Goal: Use online tool/utility: Utilize a website feature to perform a specific function

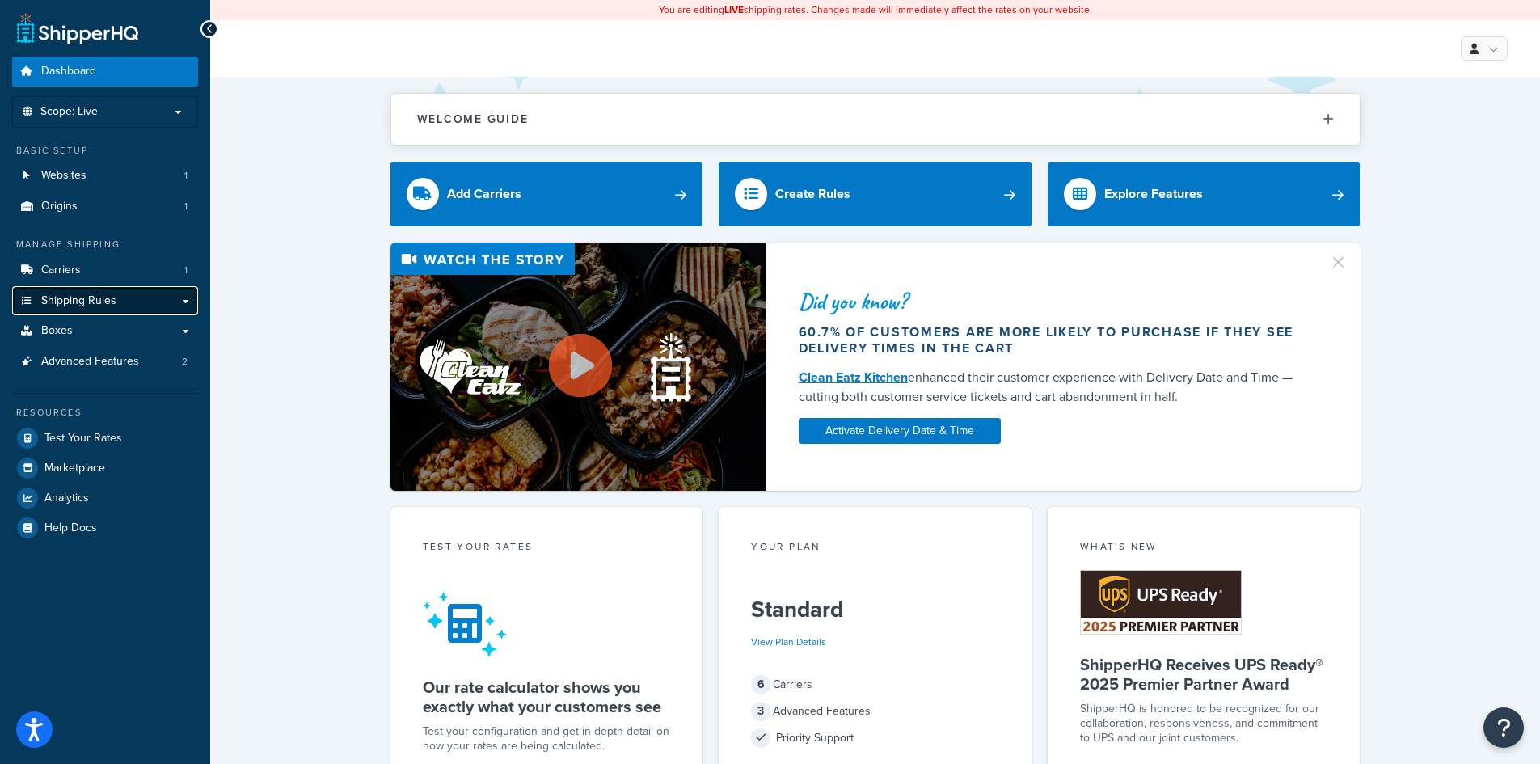
click at [96, 294] on span "Shipping Rules" at bounding box center [78, 301] width 75 height 14
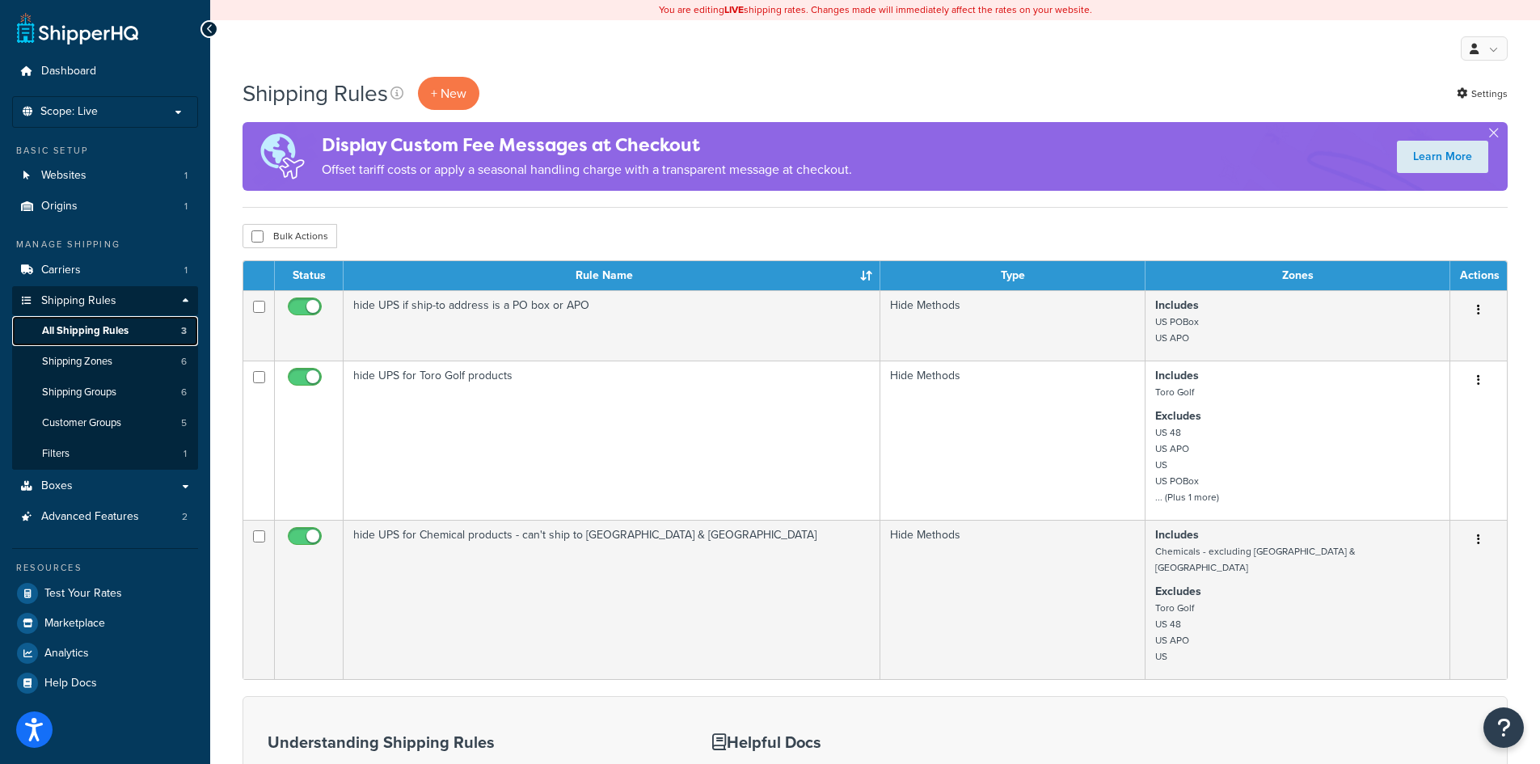
click at [96, 335] on span "All Shipping Rules" at bounding box center [85, 331] width 87 height 14
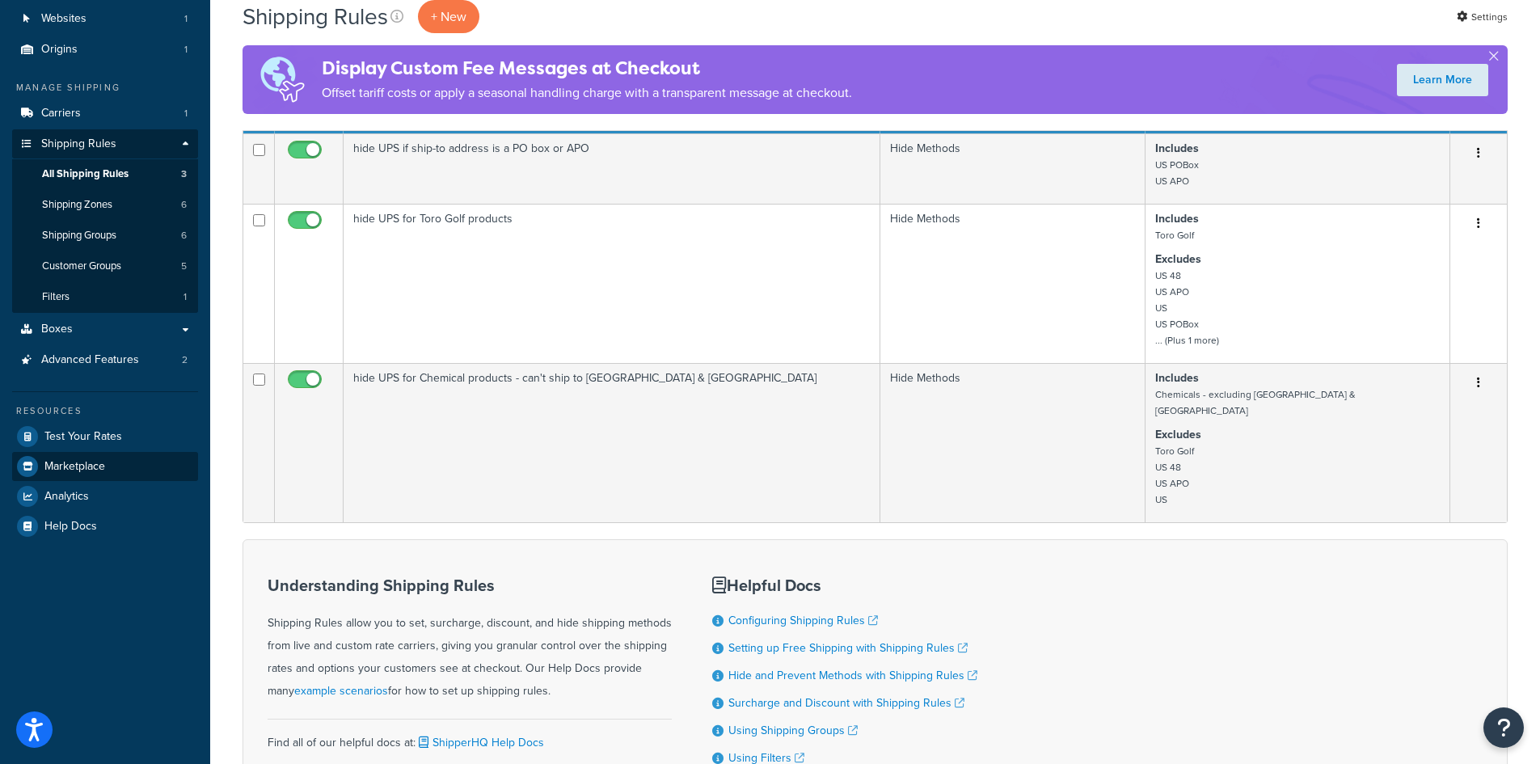
scroll to position [162, 0]
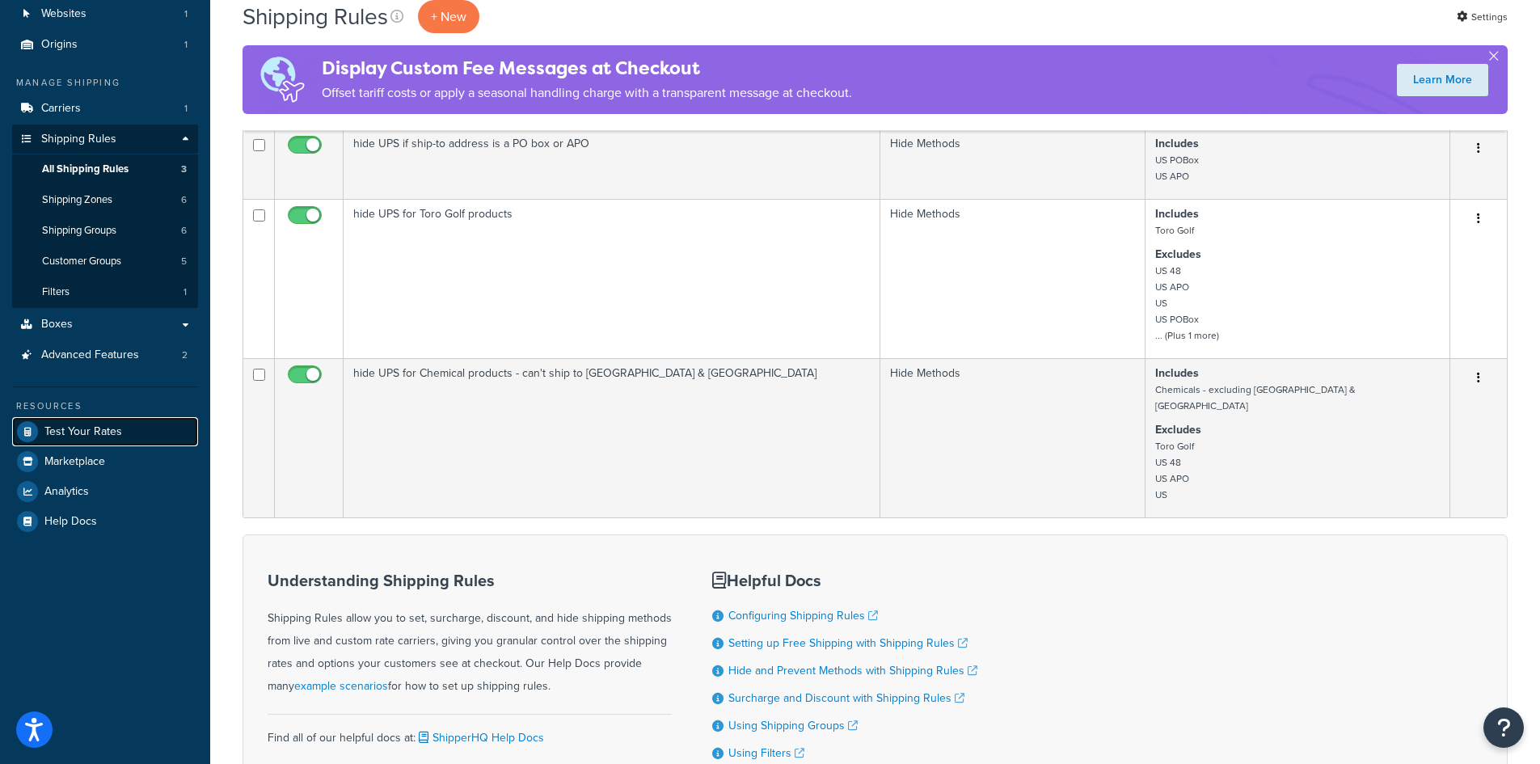
click at [99, 438] on span "Test Your Rates" at bounding box center [83, 432] width 78 height 14
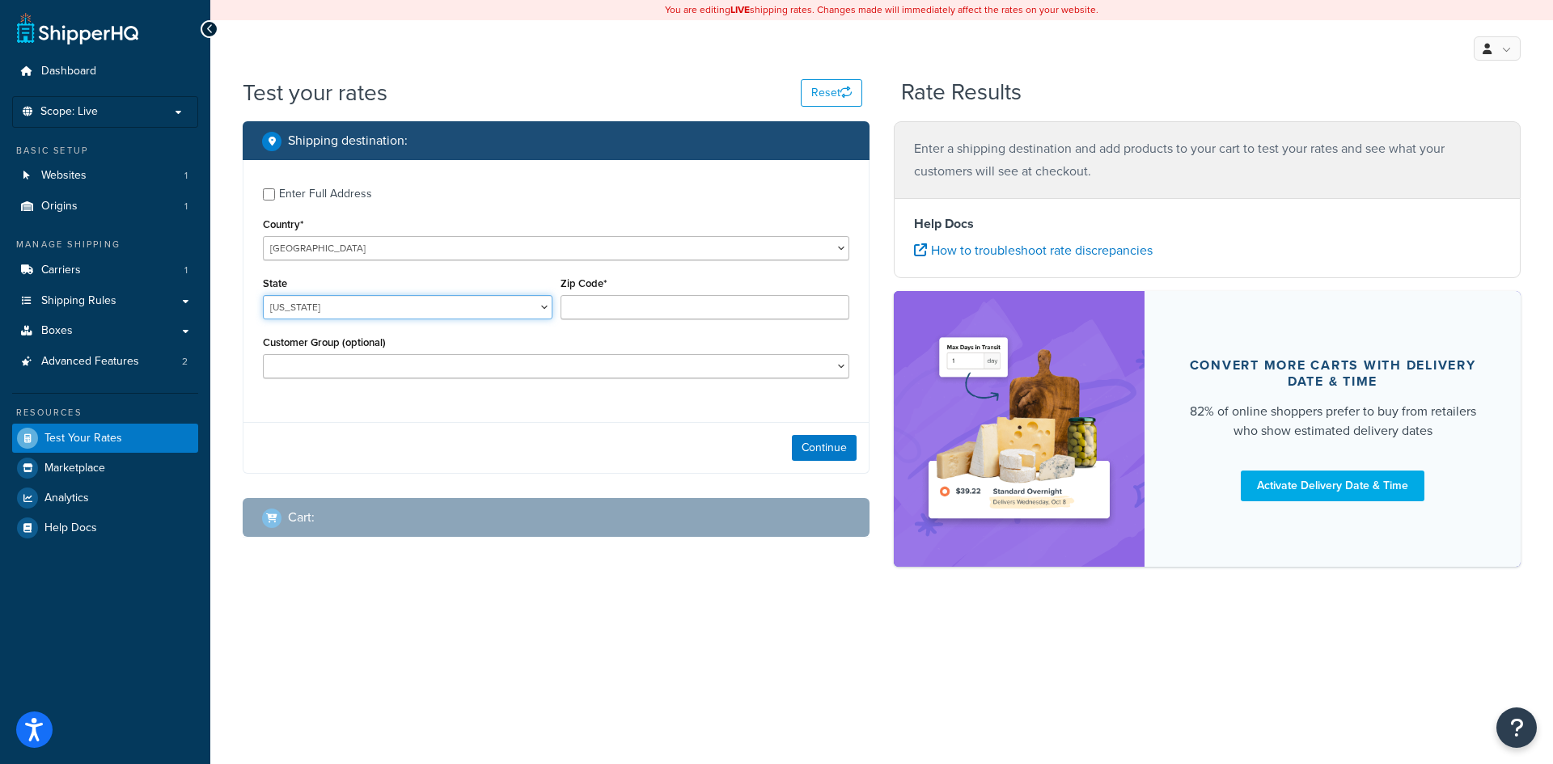
click at [471, 311] on select "[US_STATE] [US_STATE] [US_STATE] [US_STATE] [US_STATE] Armed Forces Americas Ar…" at bounding box center [407, 307] width 289 height 24
select select "NE"
click at [263, 295] on select "[US_STATE] [US_STATE] [US_STATE] [US_STATE] [US_STATE] Armed Forces Americas Ar…" at bounding box center [407, 307] width 289 height 24
click at [614, 302] on input "Zip Code*" at bounding box center [704, 307] width 289 height 24
type input "68845"
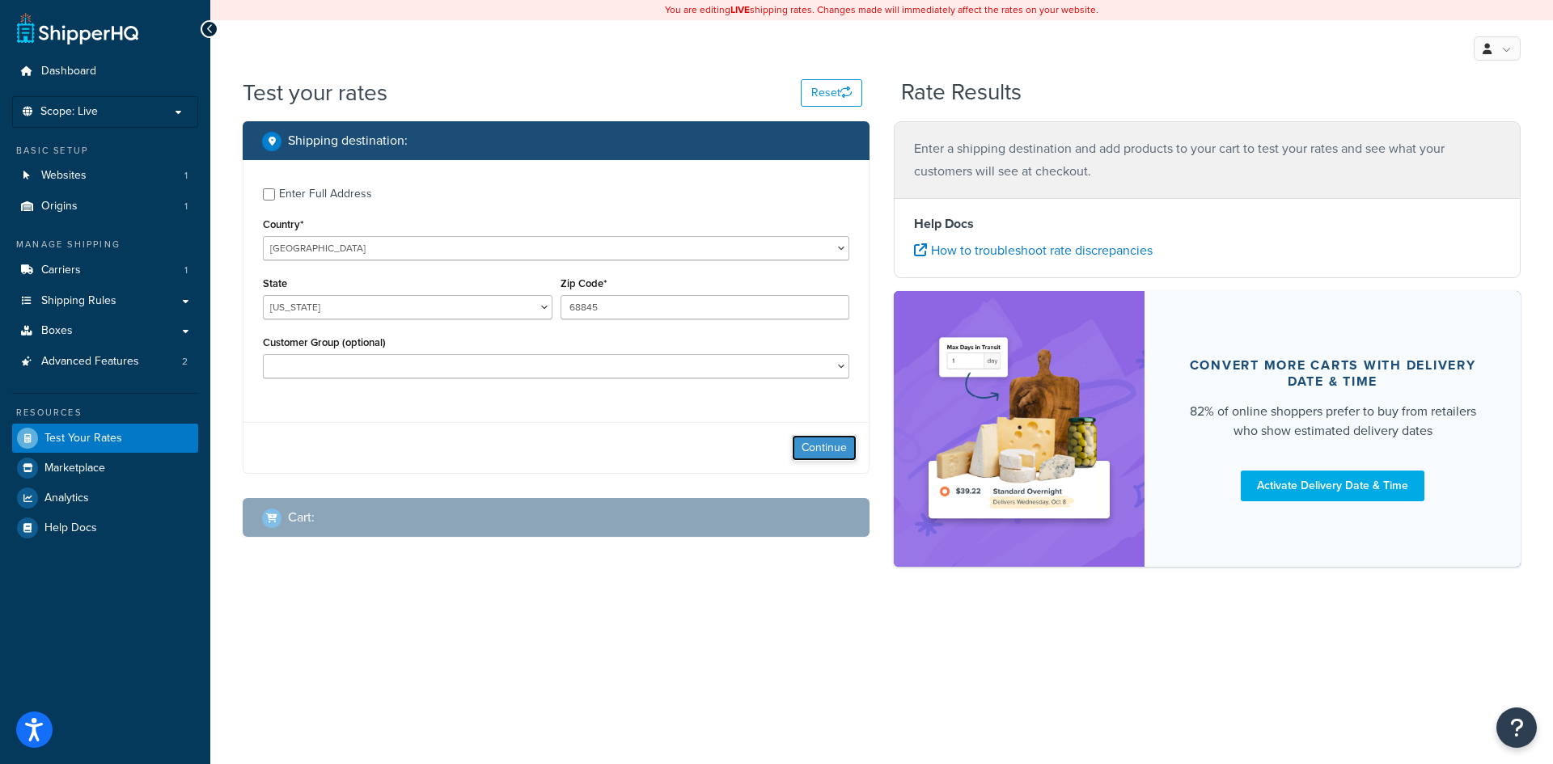
click at [823, 447] on button "Continue" at bounding box center [824, 448] width 65 height 26
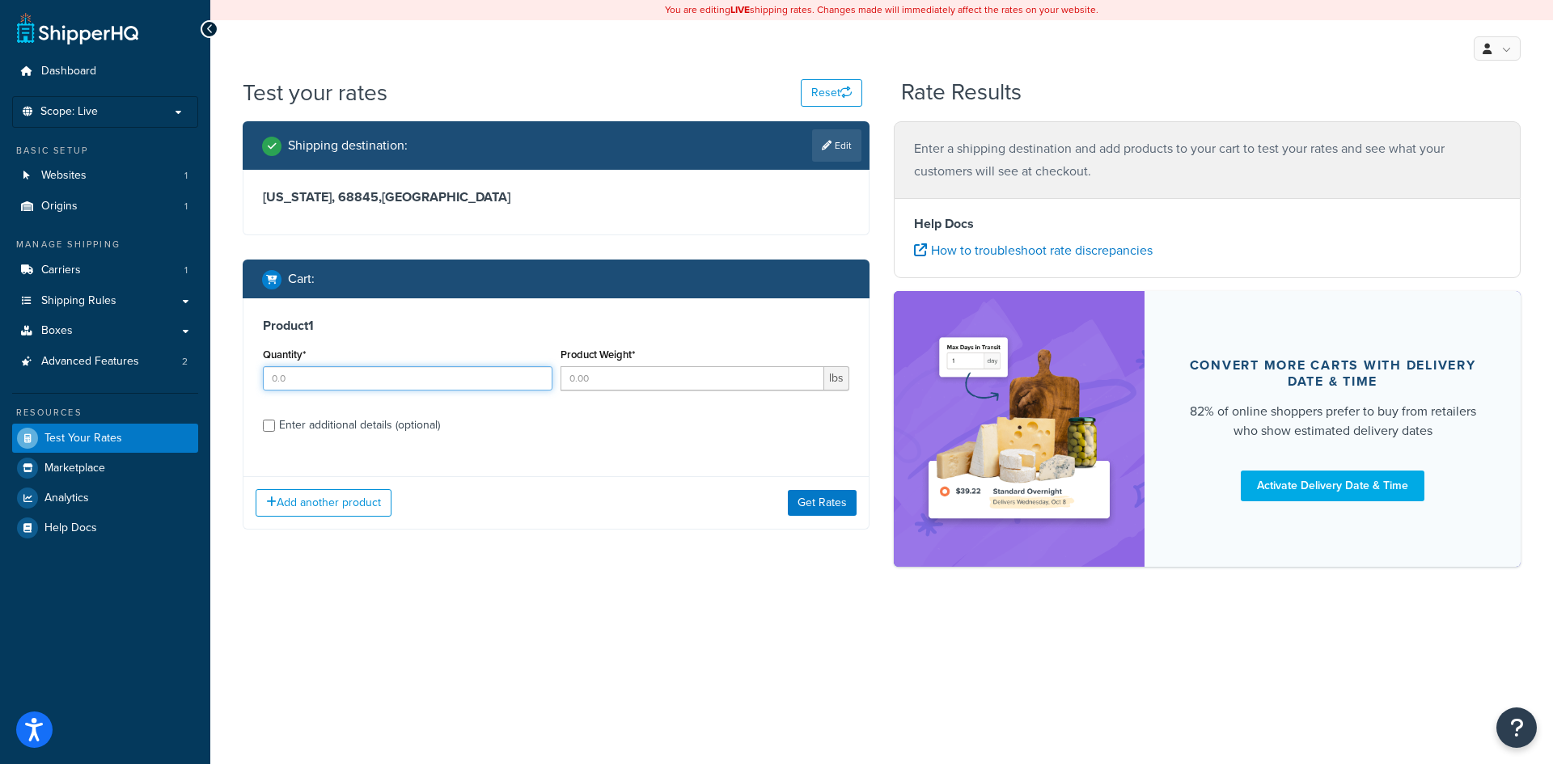
click at [309, 378] on input "Quantity*" at bounding box center [407, 378] width 289 height 24
type input "9"
click at [606, 378] on input "Product Weight*" at bounding box center [692, 378] width 264 height 24
type input "4.2"
click at [569, 450] on div "Product 1 Quantity* 9 Product Weight* 4.2 lbs Enter additional details (optiona…" at bounding box center [555, 381] width 625 height 166
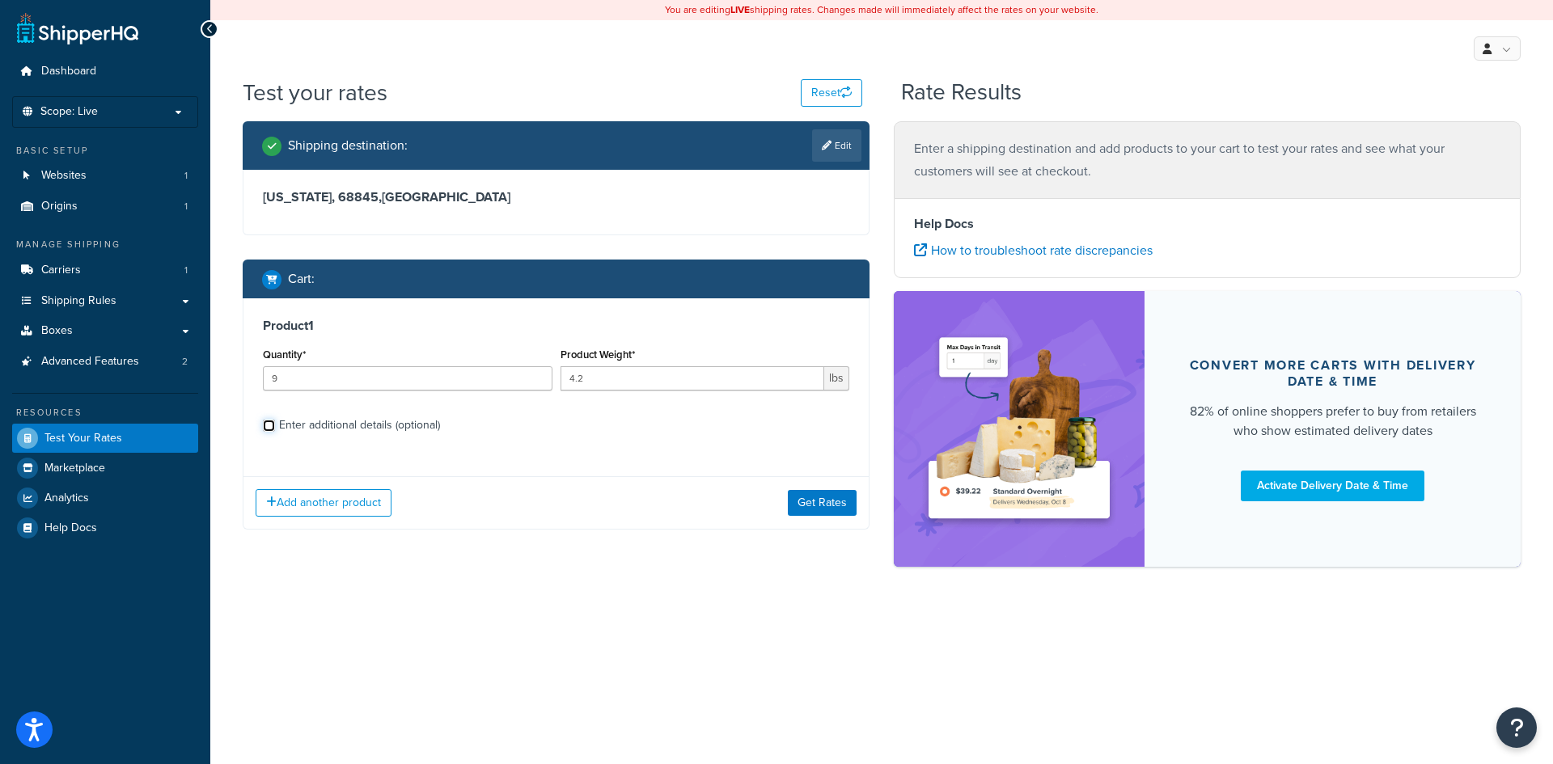
click at [264, 429] on input "Enter additional details (optional)" at bounding box center [269, 426] width 12 height 12
checkbox input "true"
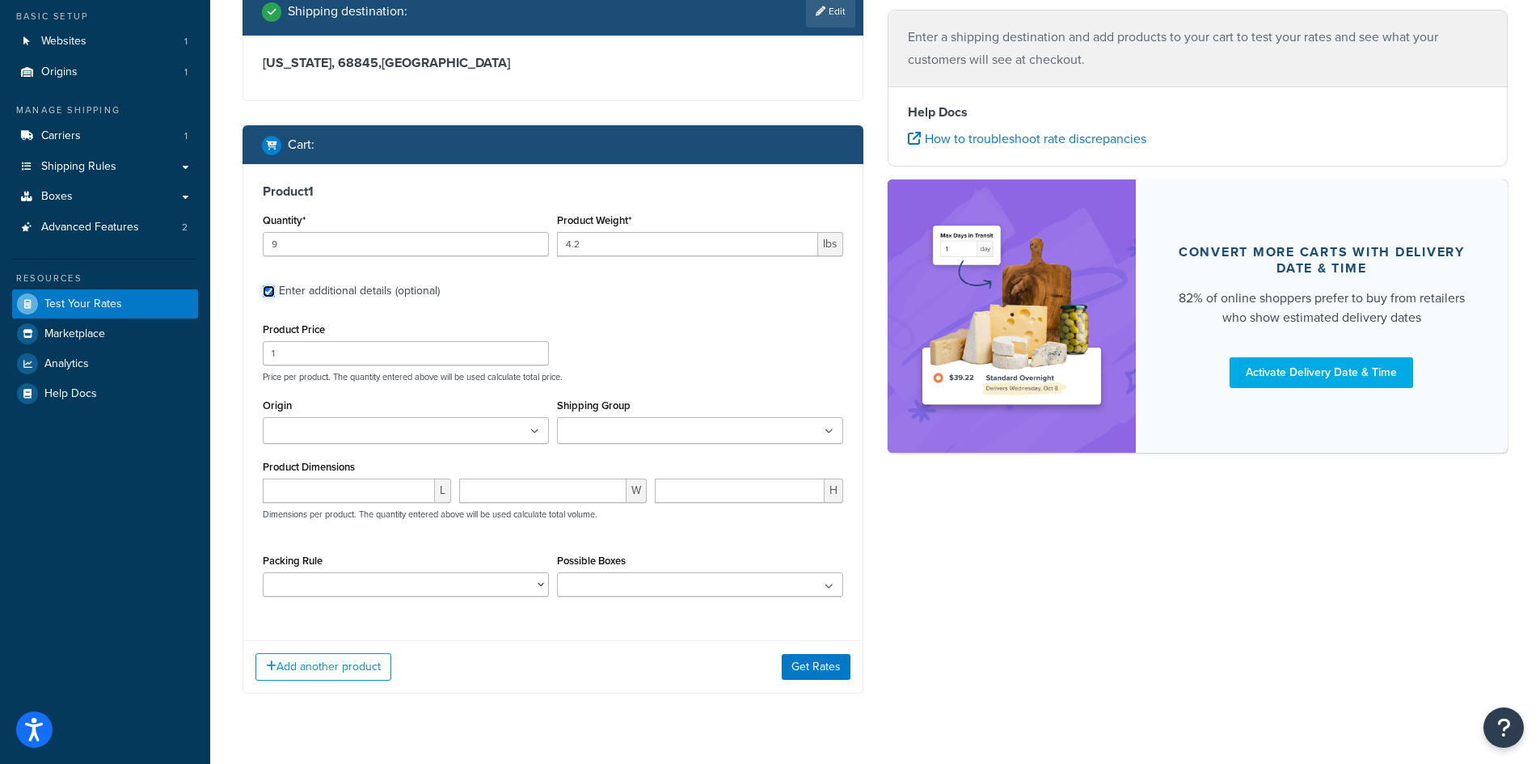
scroll to position [162, 0]
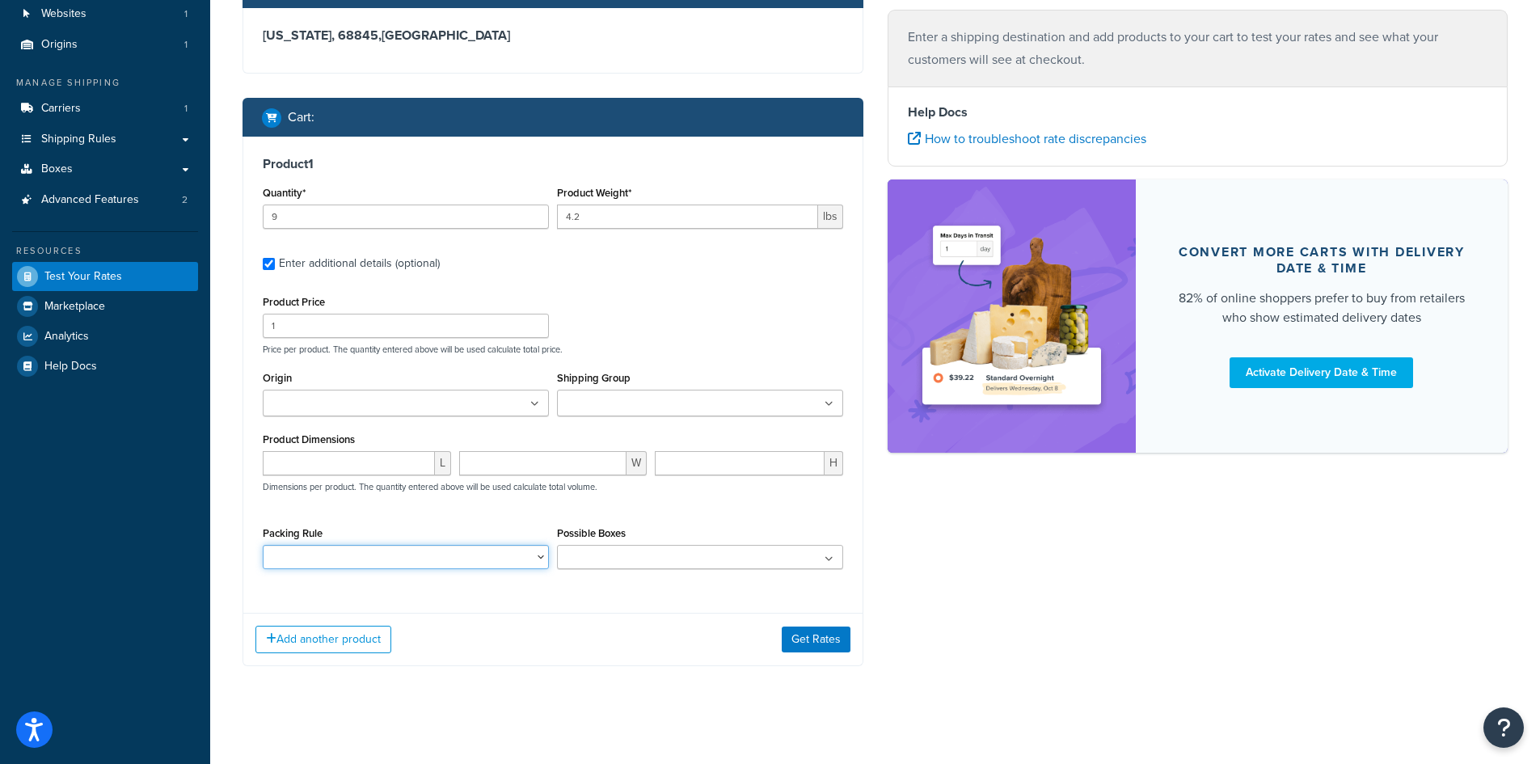
click at [517, 559] on select "Packing Rule" at bounding box center [406, 557] width 286 height 24
click at [632, 560] on ul at bounding box center [700, 557] width 286 height 24
click at [463, 523] on div "Packing Rule" at bounding box center [406, 545] width 286 height 47
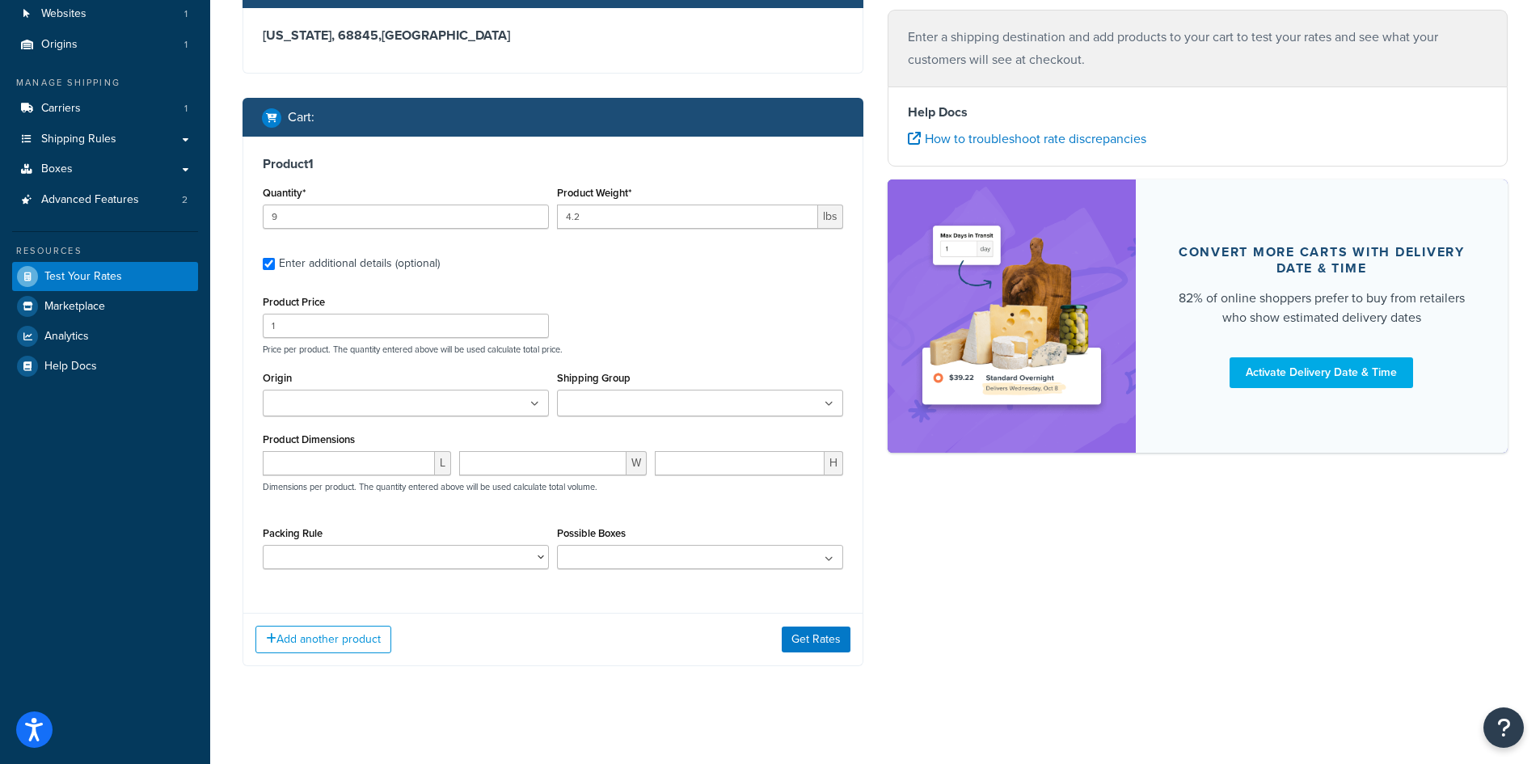
click at [644, 404] on input "Shipping Group" at bounding box center [633, 404] width 143 height 18
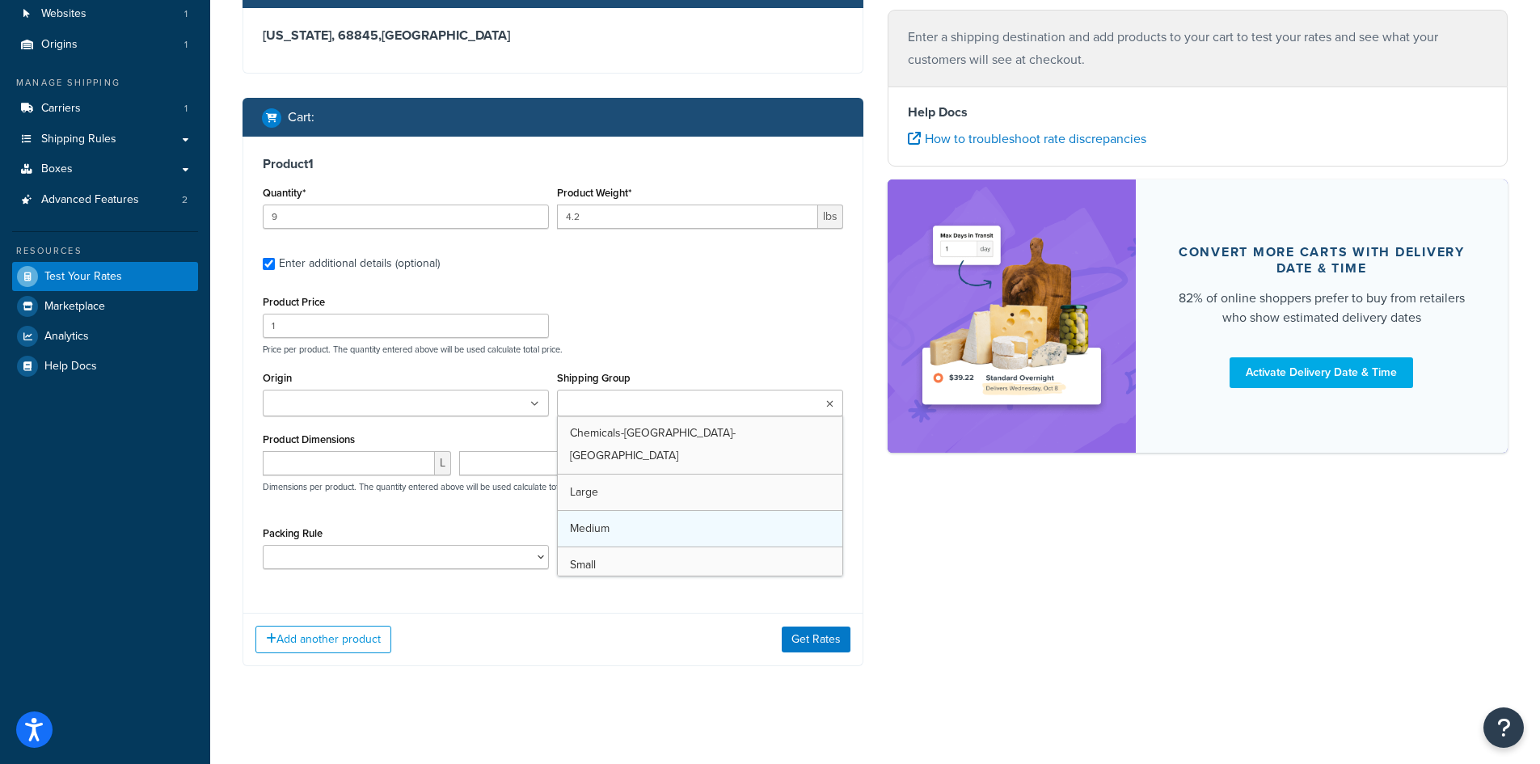
scroll to position [21, 0]
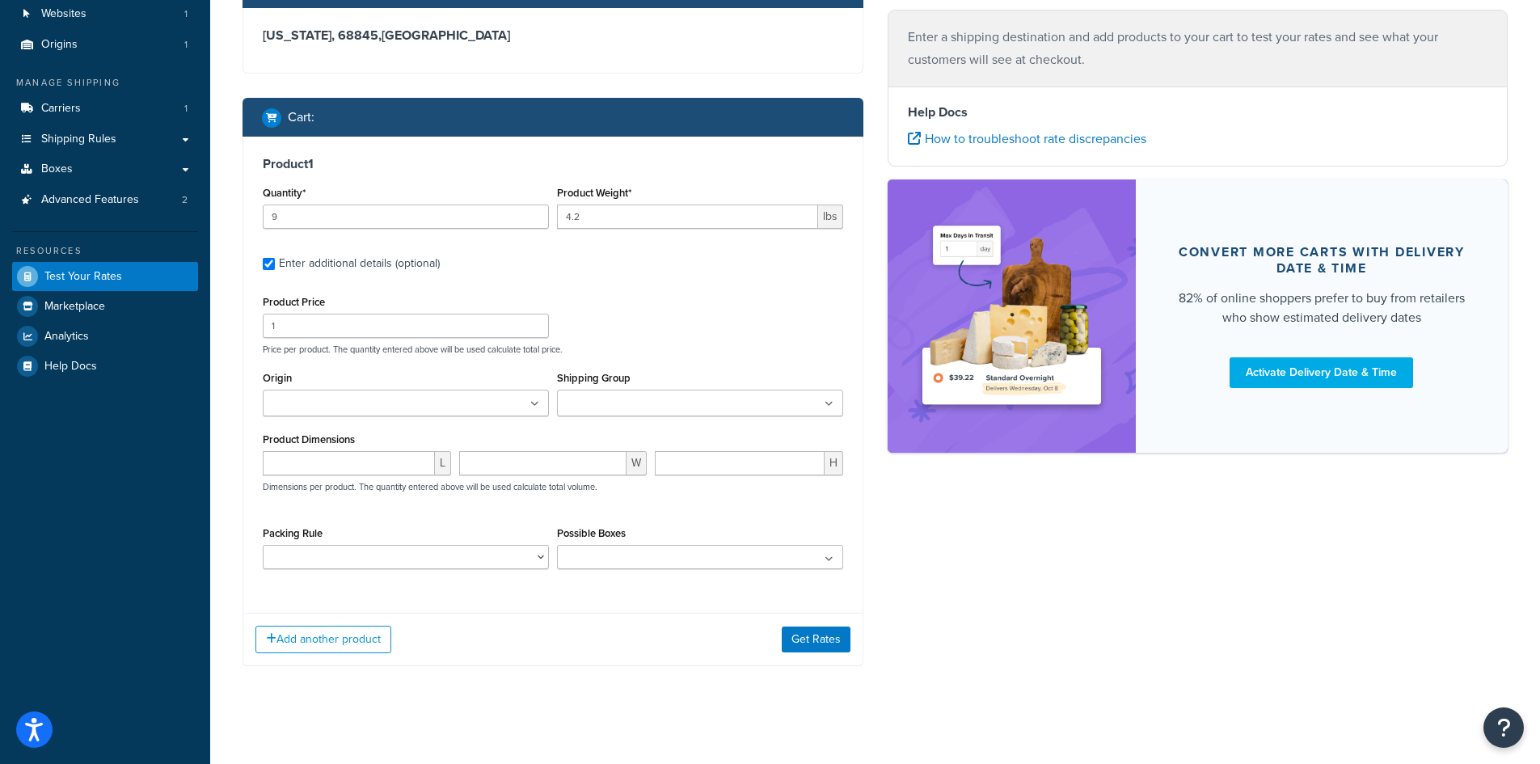
click at [672, 349] on p "Price per product. The quantity entered above will be used calculate total pric…" at bounding box center [553, 349] width 589 height 11
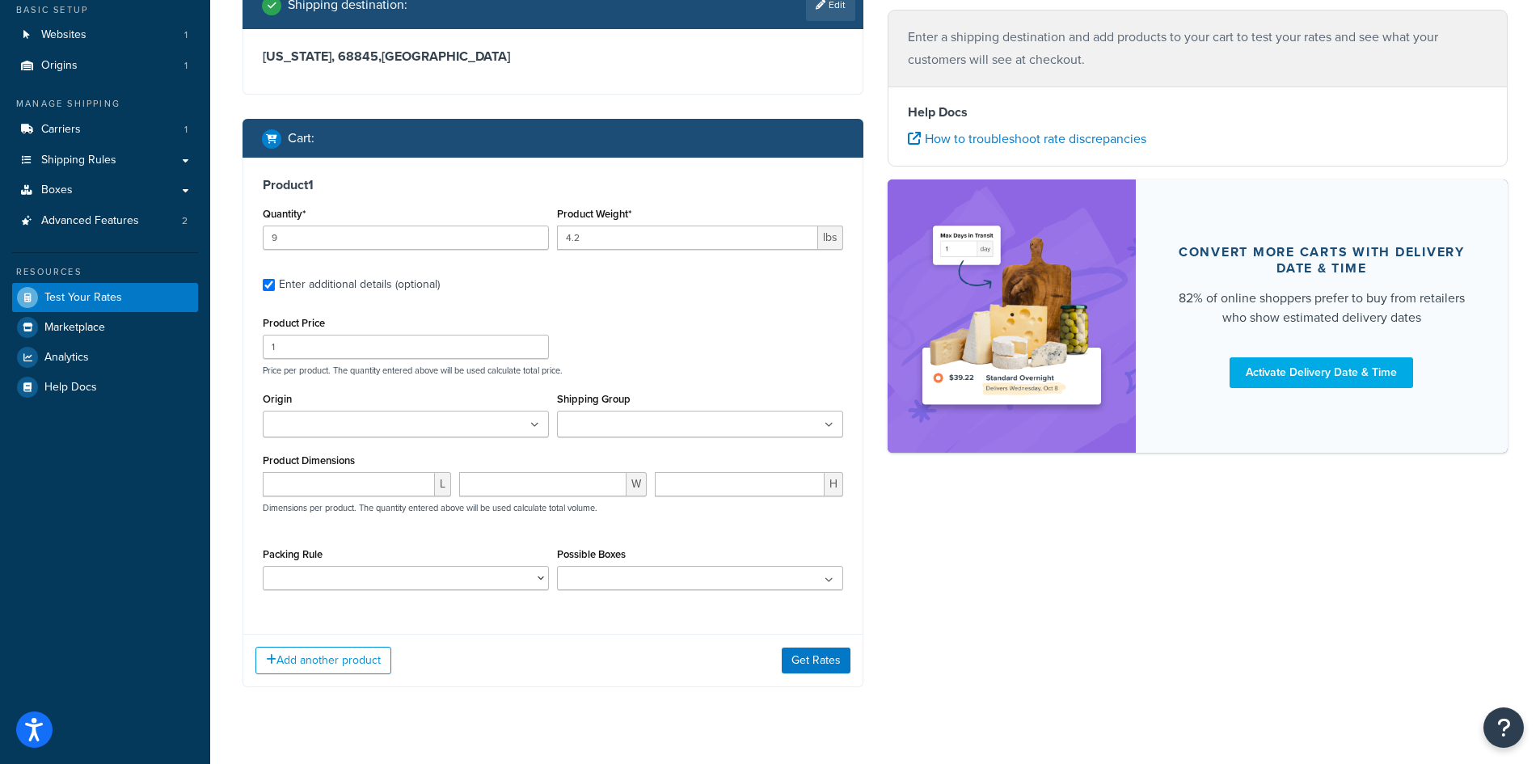
scroll to position [169, 0]
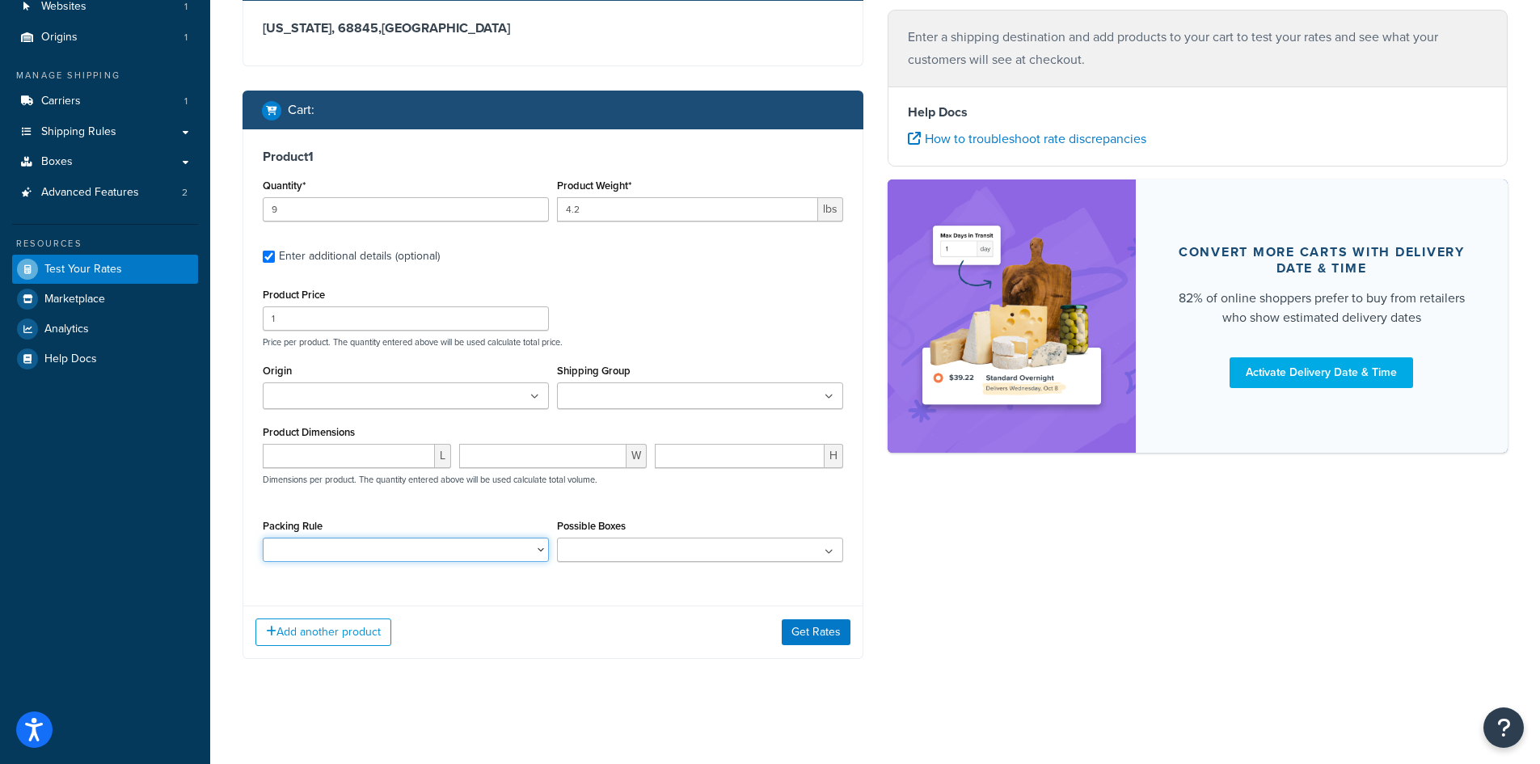
click at [523, 558] on select "Packing Rule" at bounding box center [406, 550] width 286 height 24
click at [514, 549] on select "Packing Rule" at bounding box center [406, 550] width 286 height 24
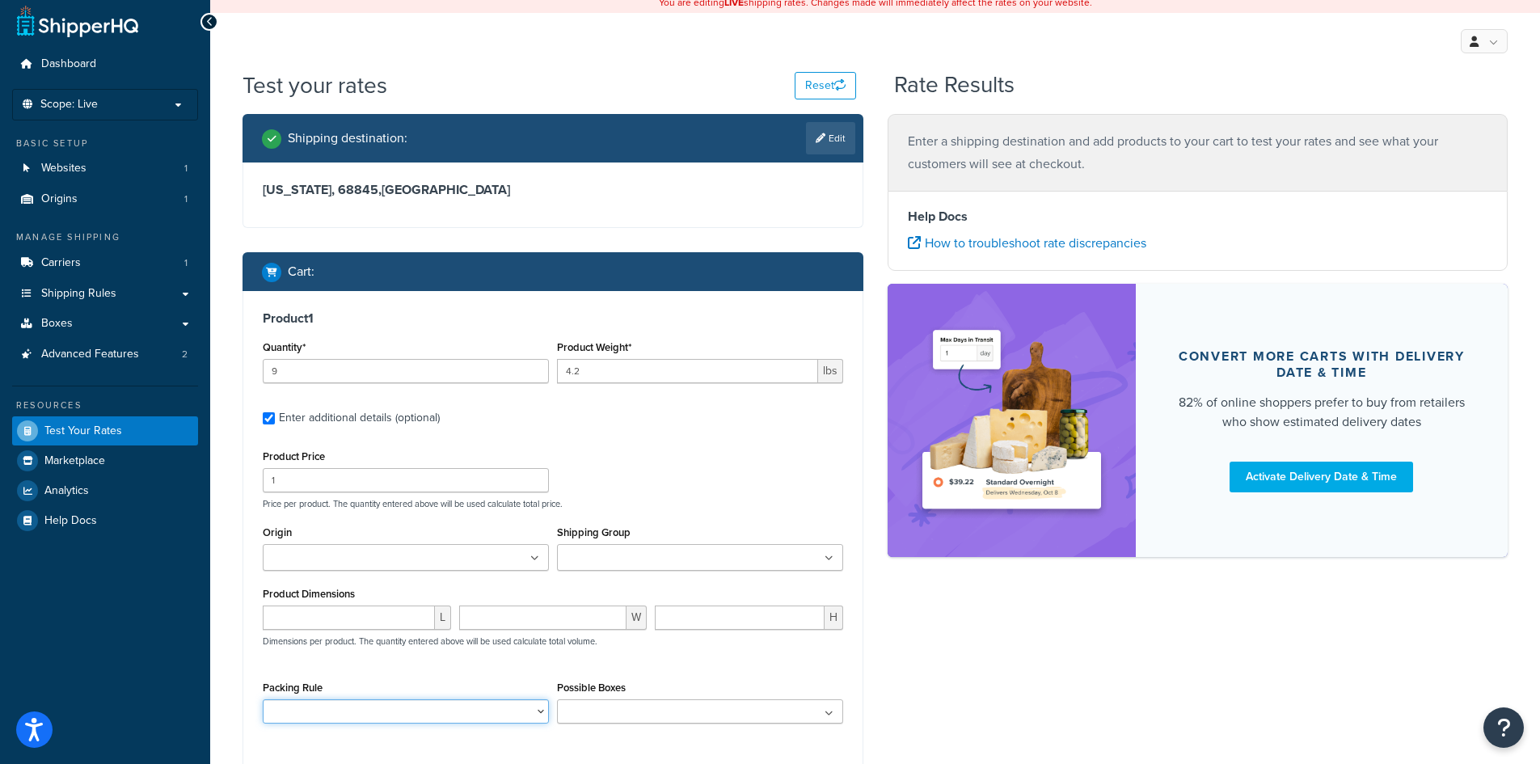
scroll to position [0, 0]
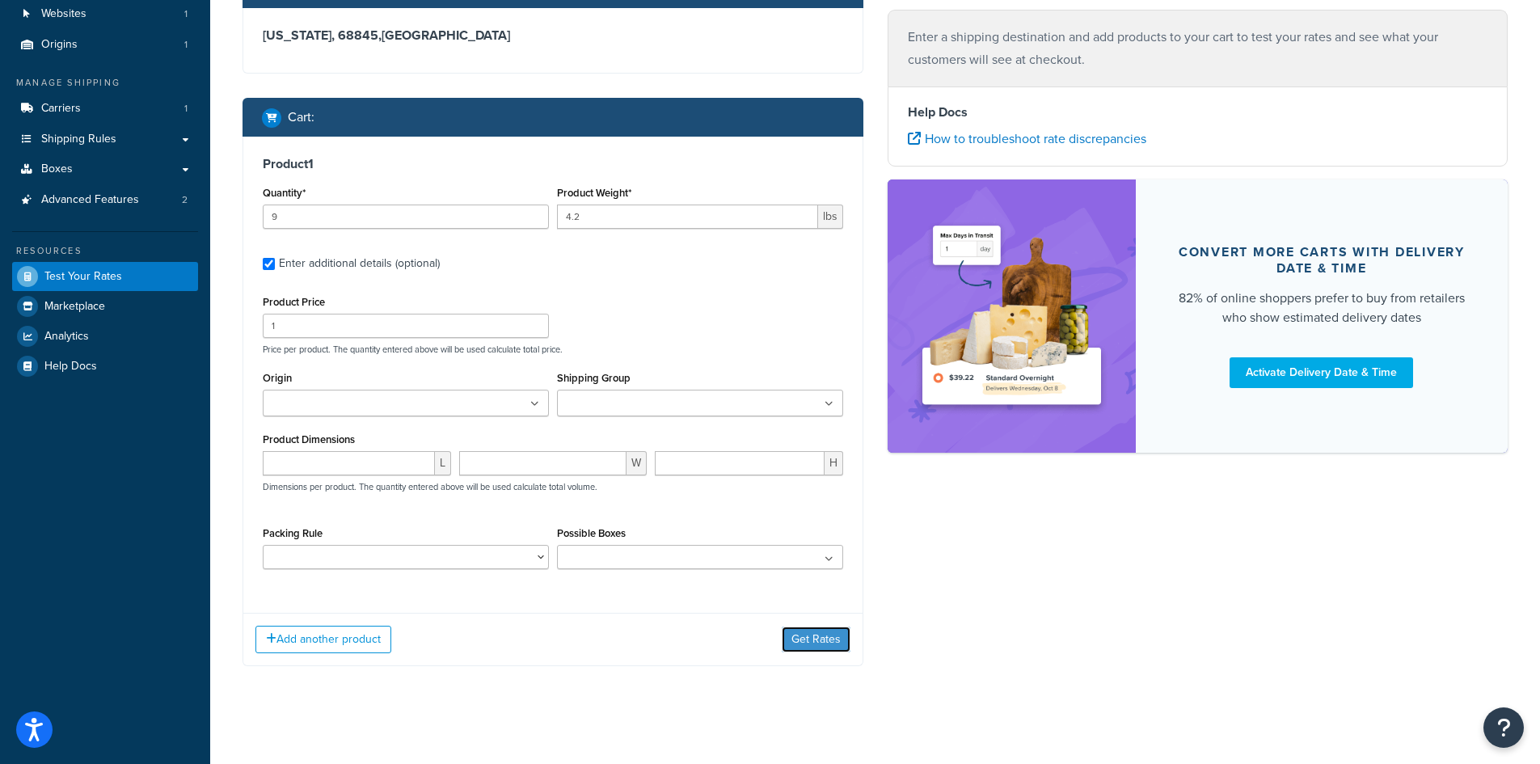
click at [816, 630] on button "Get Rates" at bounding box center [816, 640] width 69 height 26
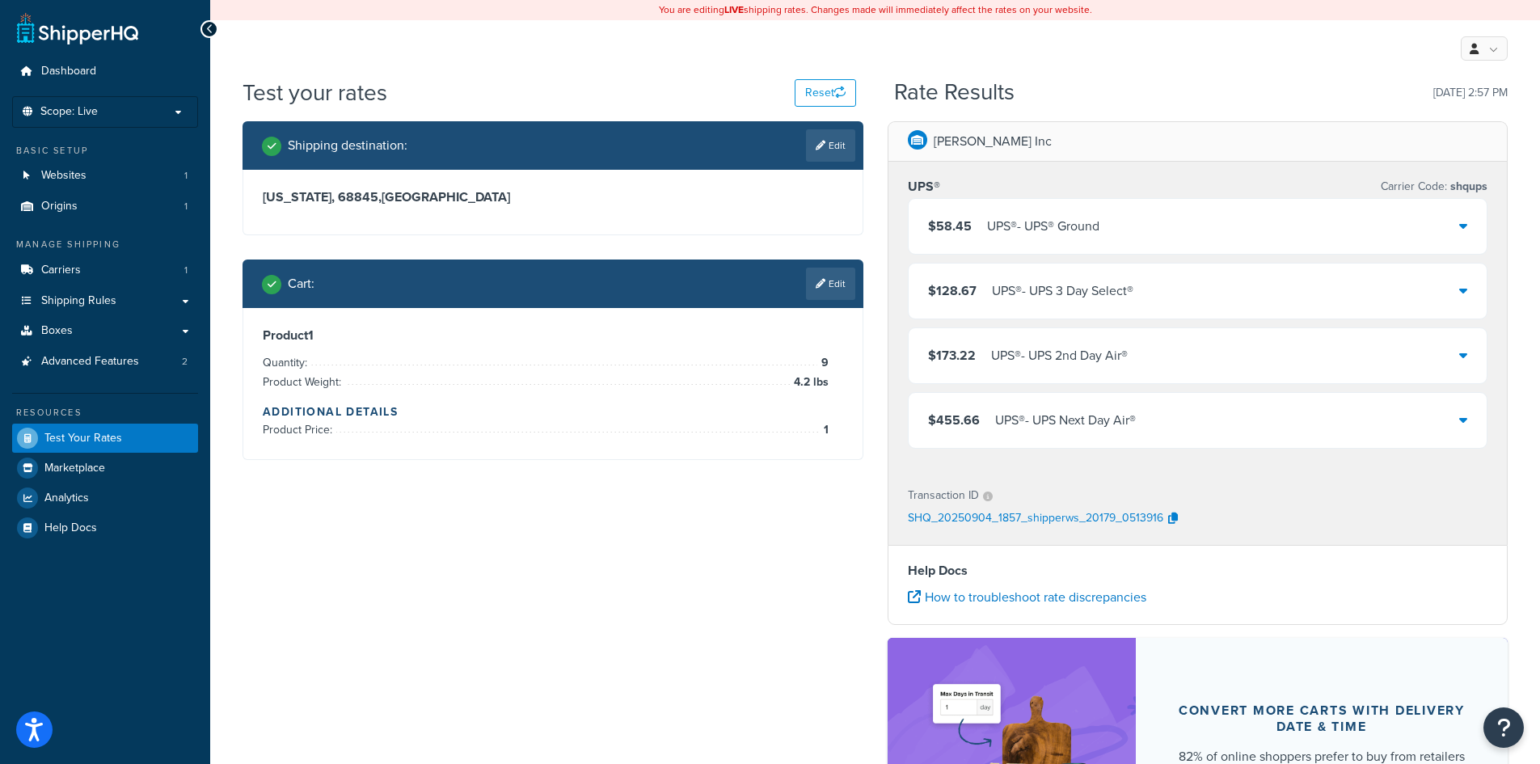
click at [443, 551] on div "Shipping destination : Edit [US_STATE], 68845 , [GEOGRAPHIC_DATA] Cart : Edit P…" at bounding box center [875, 524] width 1290 height 806
click at [822, 289] on icon at bounding box center [821, 284] width 10 height 10
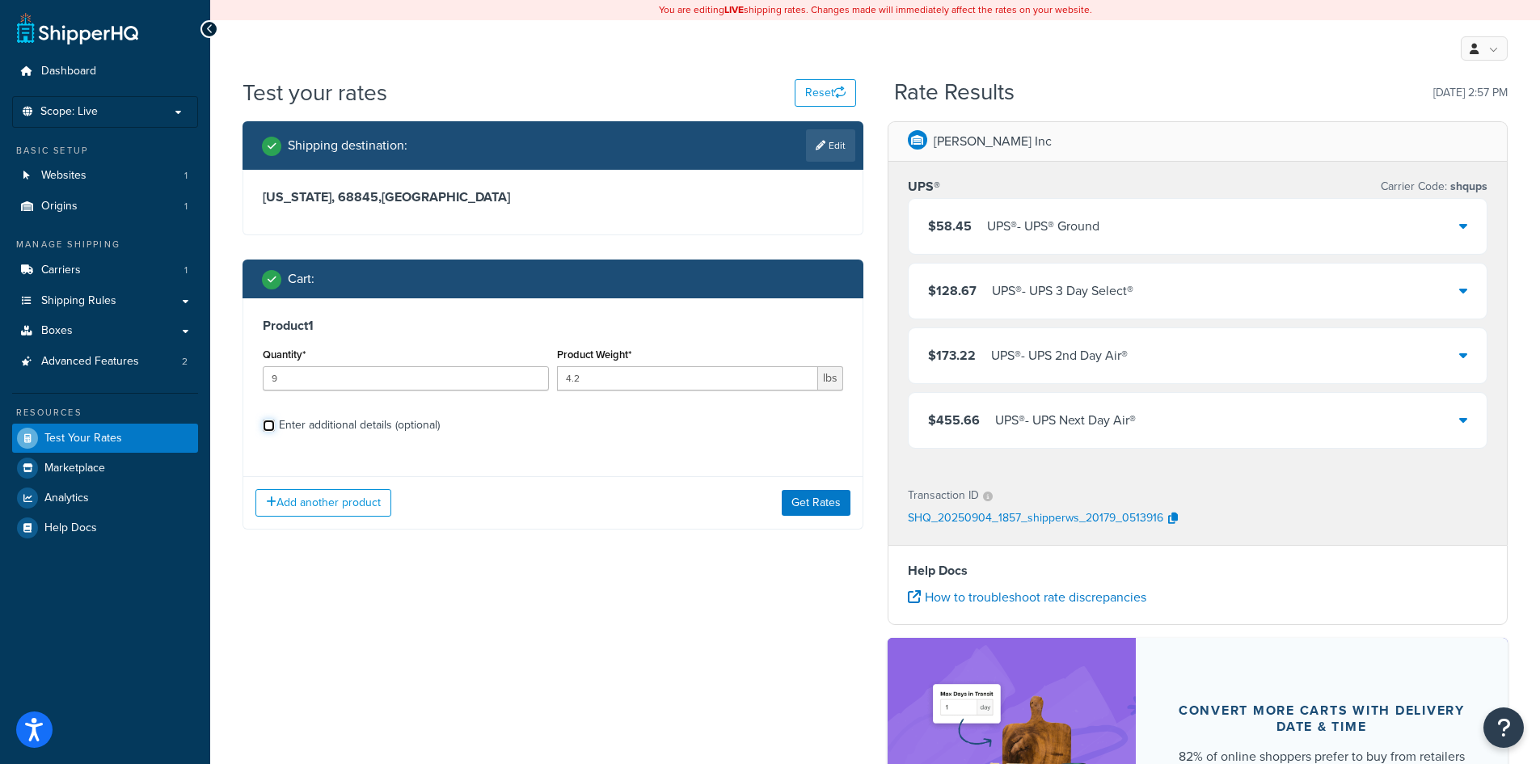
click at [273, 426] on input "Enter additional details (optional)" at bounding box center [269, 426] width 12 height 12
checkbox input "true"
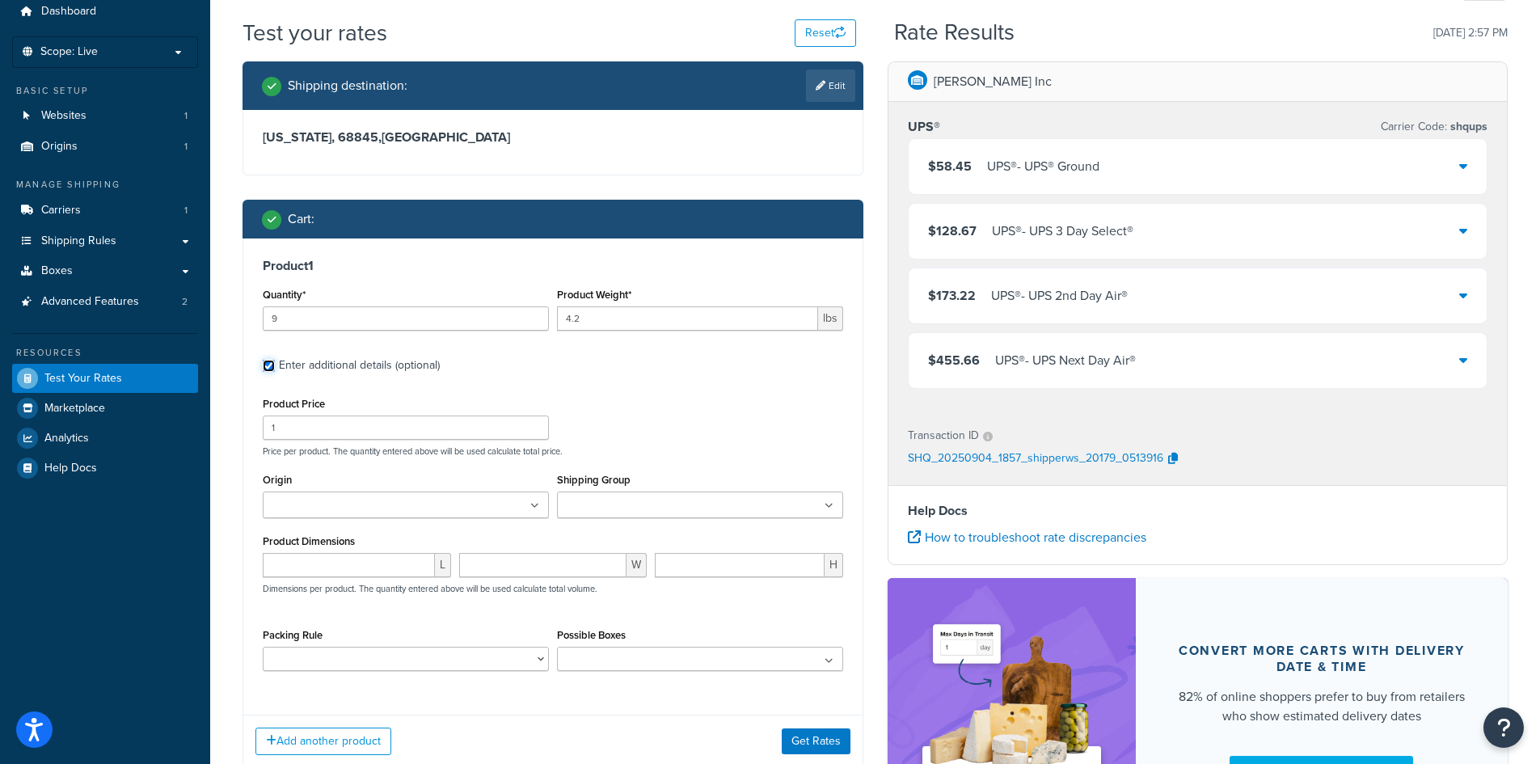
scroll to position [162, 0]
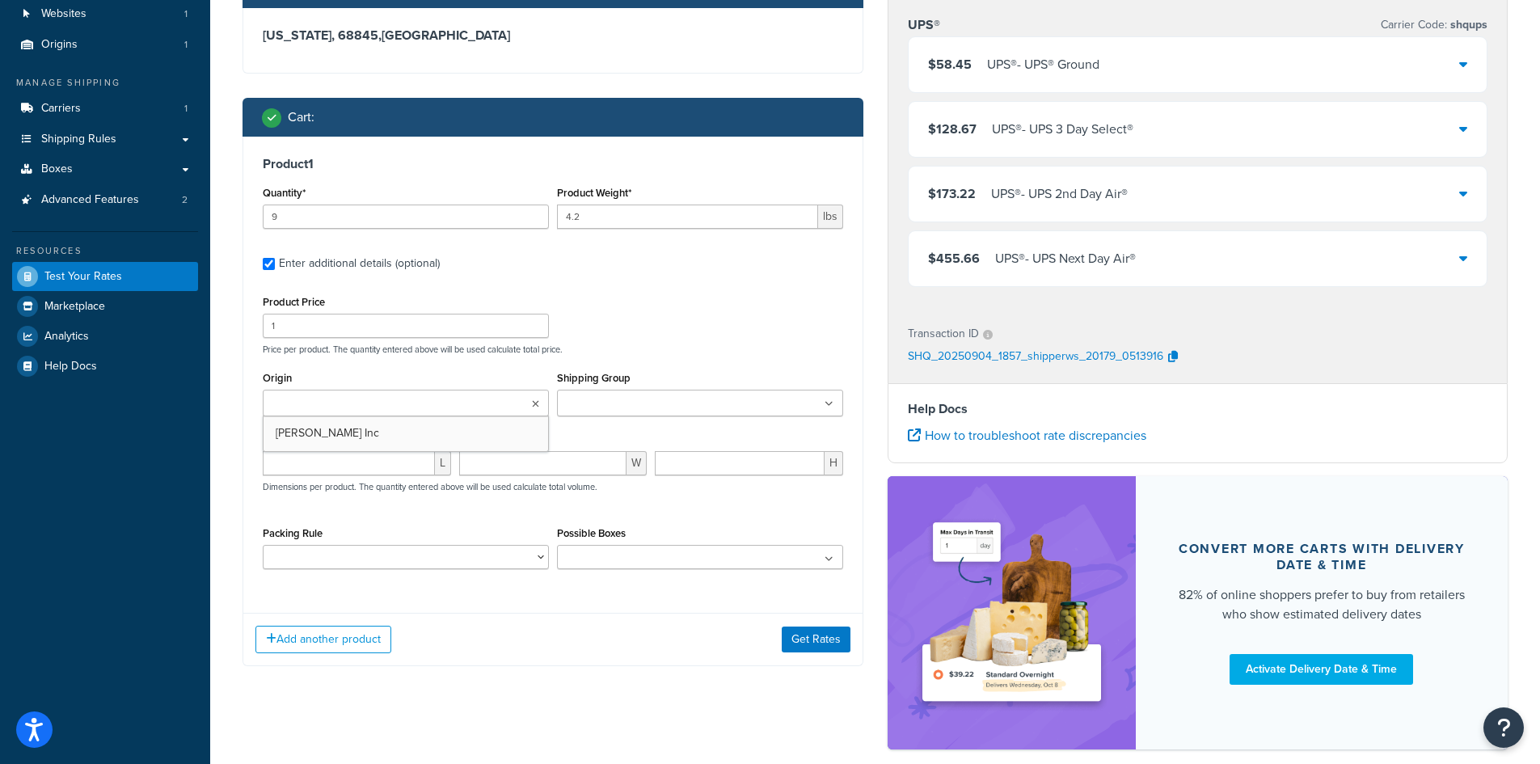
click at [424, 402] on ul at bounding box center [406, 403] width 286 height 27
click at [598, 399] on input "Shipping Group" at bounding box center [633, 404] width 143 height 18
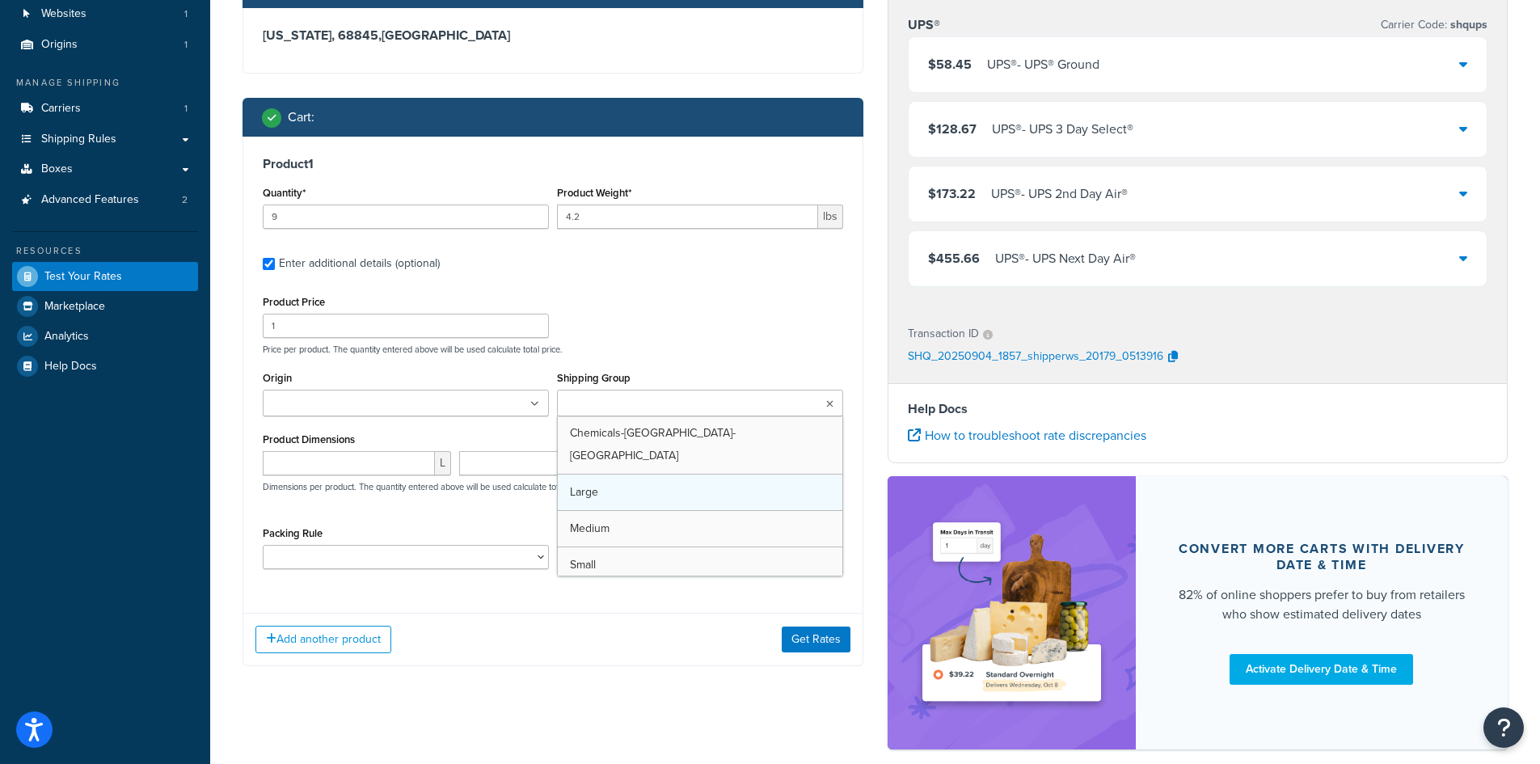
scroll to position [21, 0]
click at [618, 311] on div "Product Price 1 Price per product. The quantity entered above will be used calc…" at bounding box center [553, 323] width 589 height 64
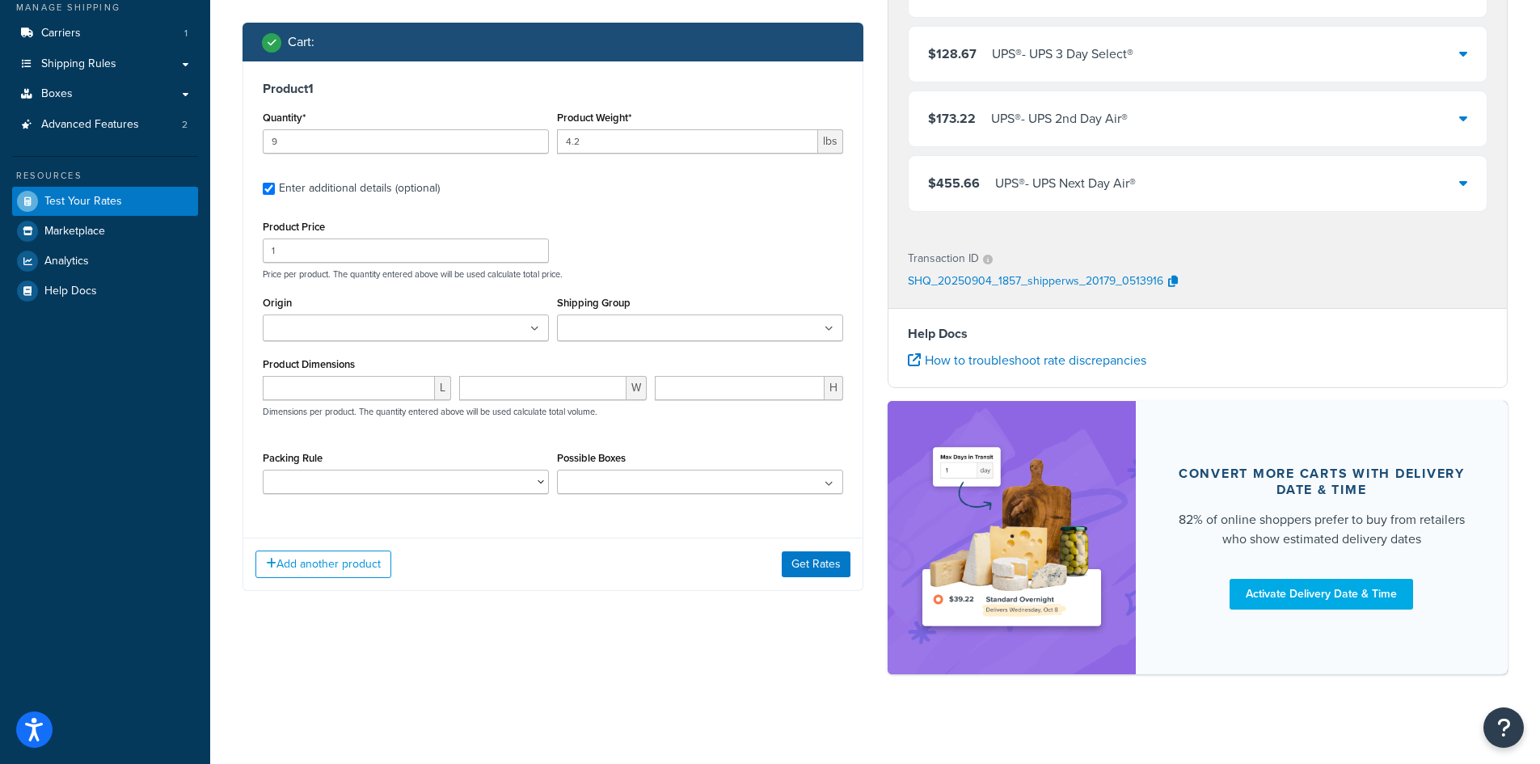
scroll to position [244, 0]
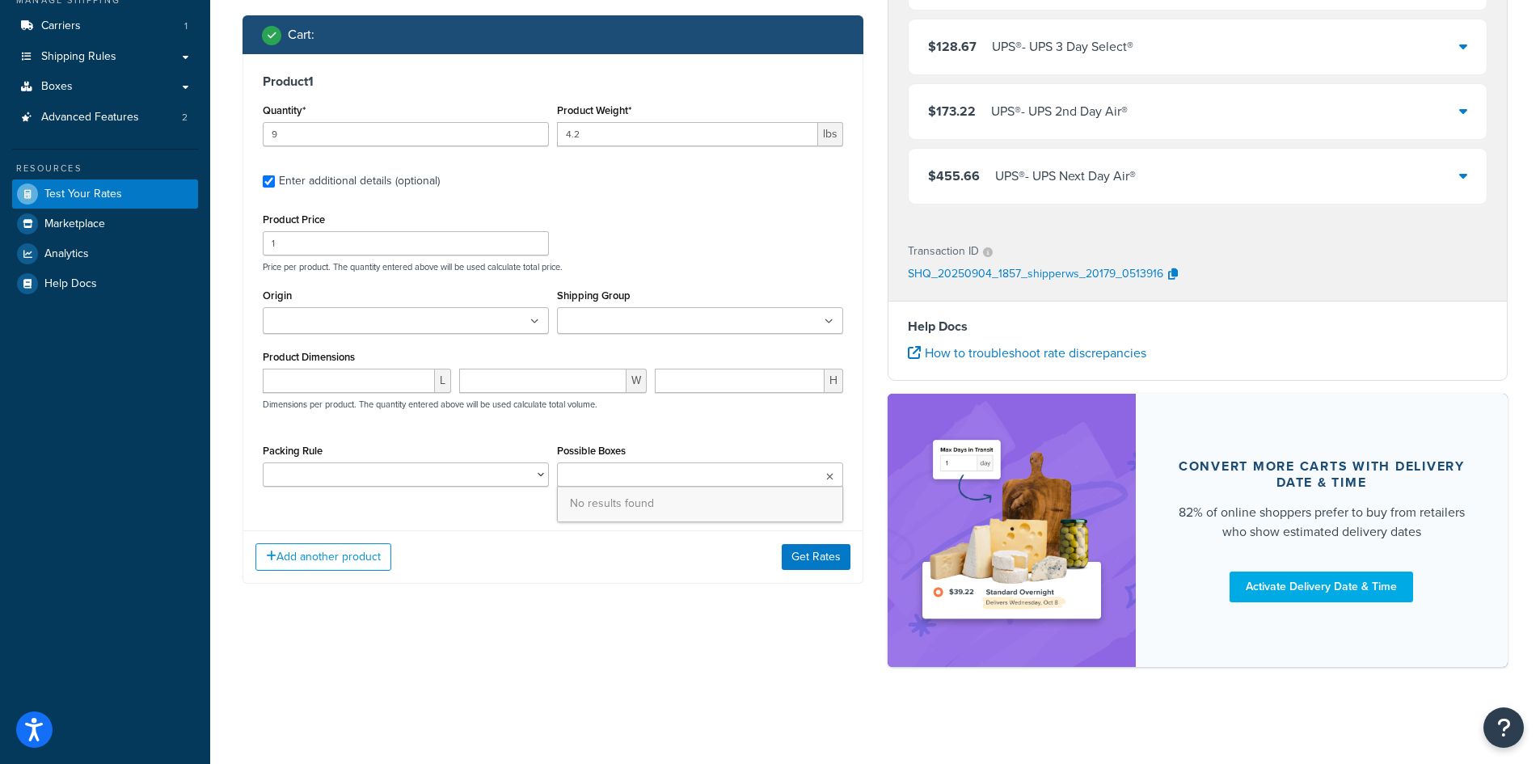
click at [825, 475] on ul at bounding box center [700, 475] width 286 height 24
click at [661, 508] on span "No results found" at bounding box center [700, 504] width 285 height 36
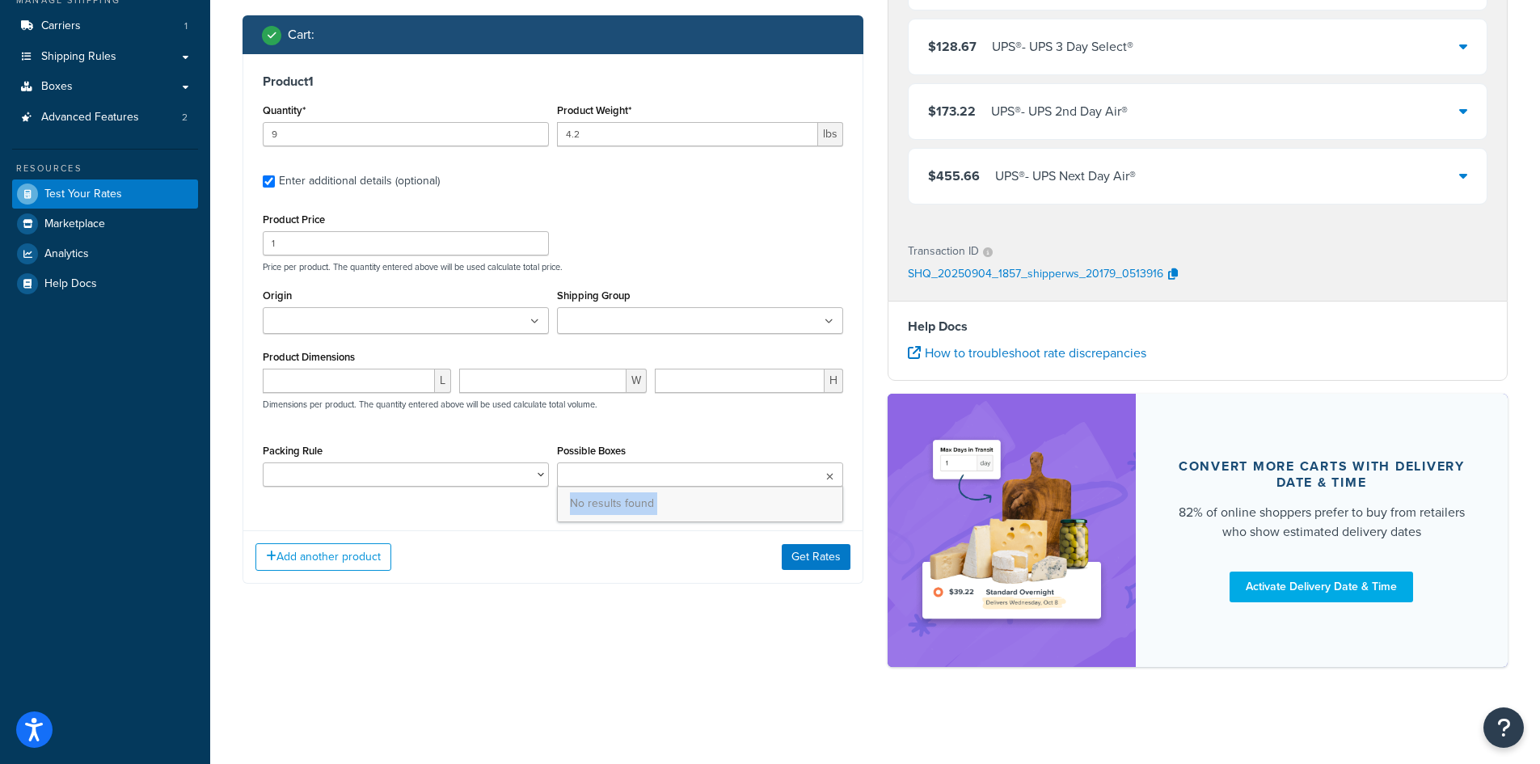
click at [661, 508] on span "No results found" at bounding box center [700, 504] width 285 height 36
click at [479, 509] on div "Product 1 Quantity* 9 Product Weight* 4.2 lbs Enter additional details (optiona…" at bounding box center [552, 286] width 619 height 464
click at [486, 479] on select "Packing Rule" at bounding box center [406, 475] width 286 height 24
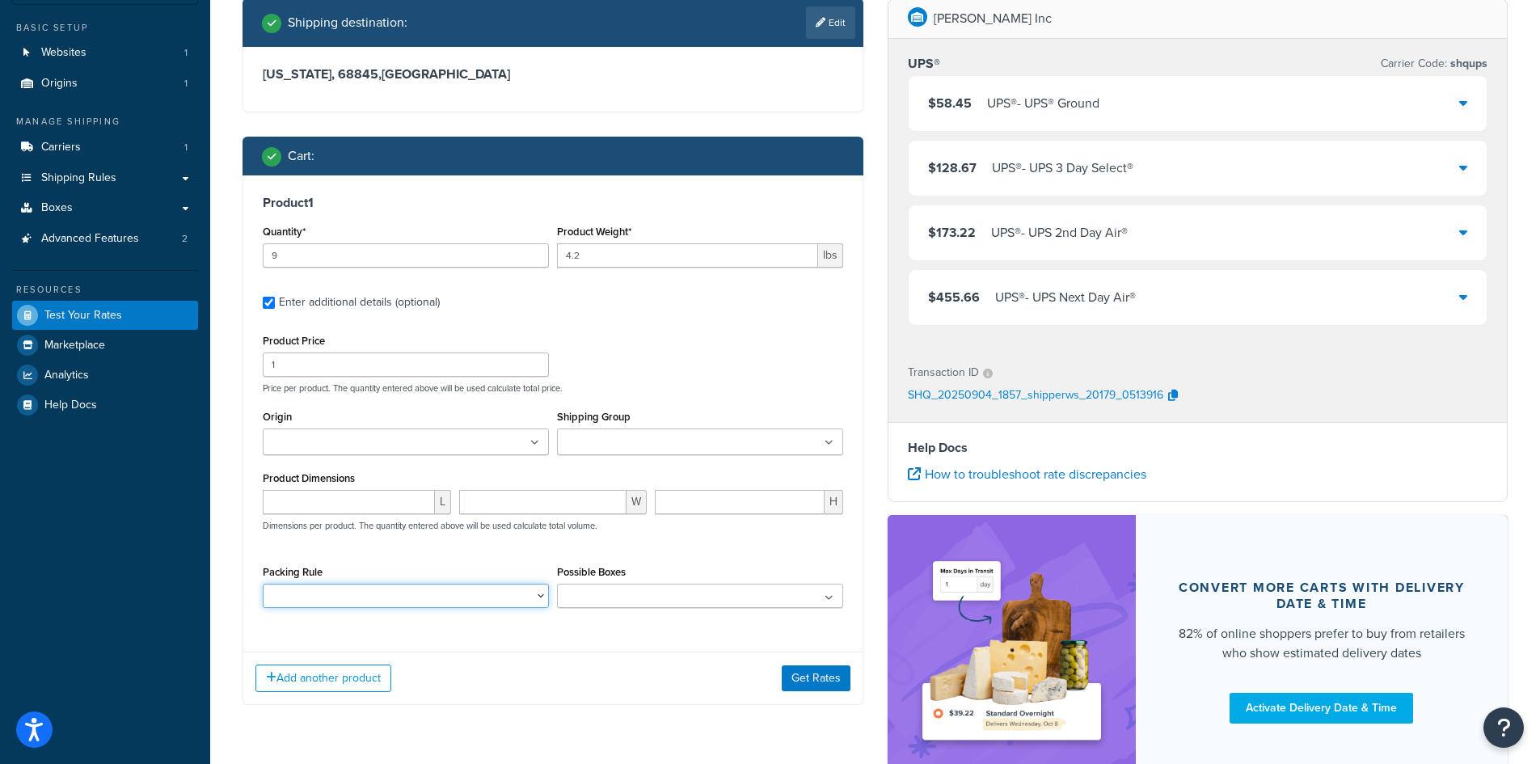
scroll to position [0, 0]
